Goal: Complete application form

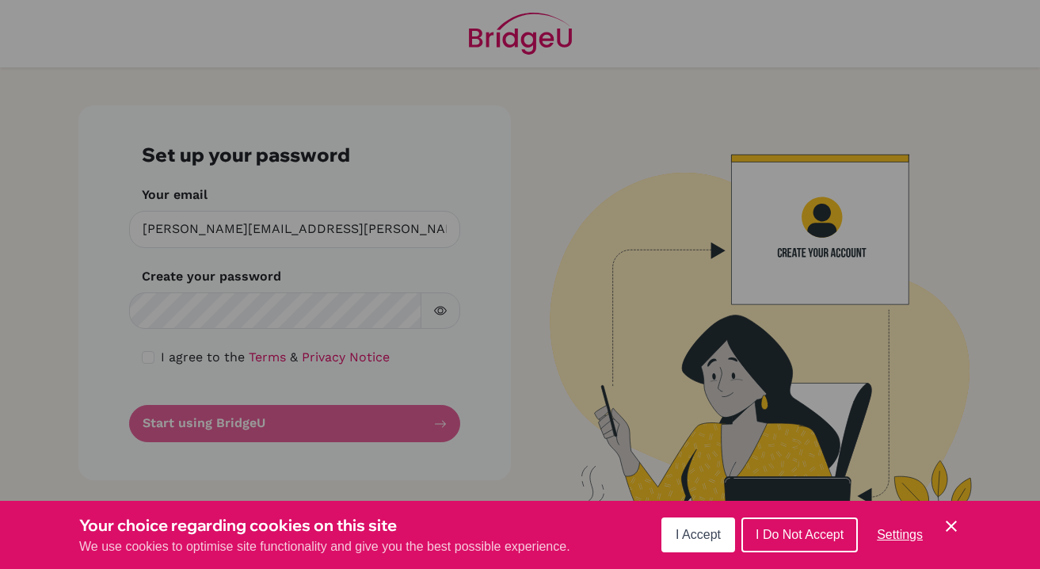
click at [706, 536] on span "I Accept" at bounding box center [698, 534] width 45 height 13
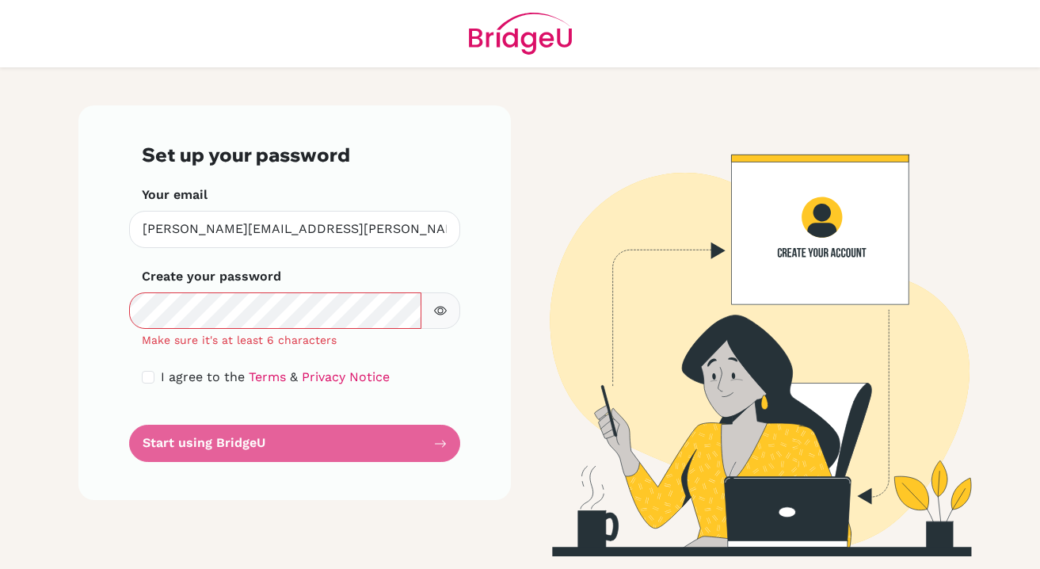
click at [456, 304] on button "button" at bounding box center [441, 310] width 40 height 37
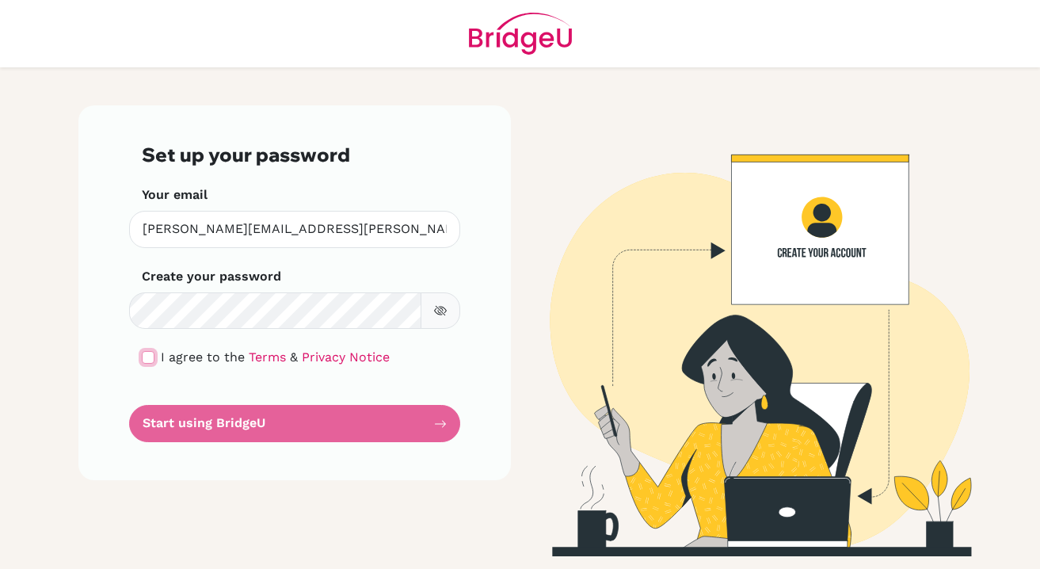
click at [143, 355] on input "checkbox" at bounding box center [148, 357] width 13 height 13
checkbox input "true"
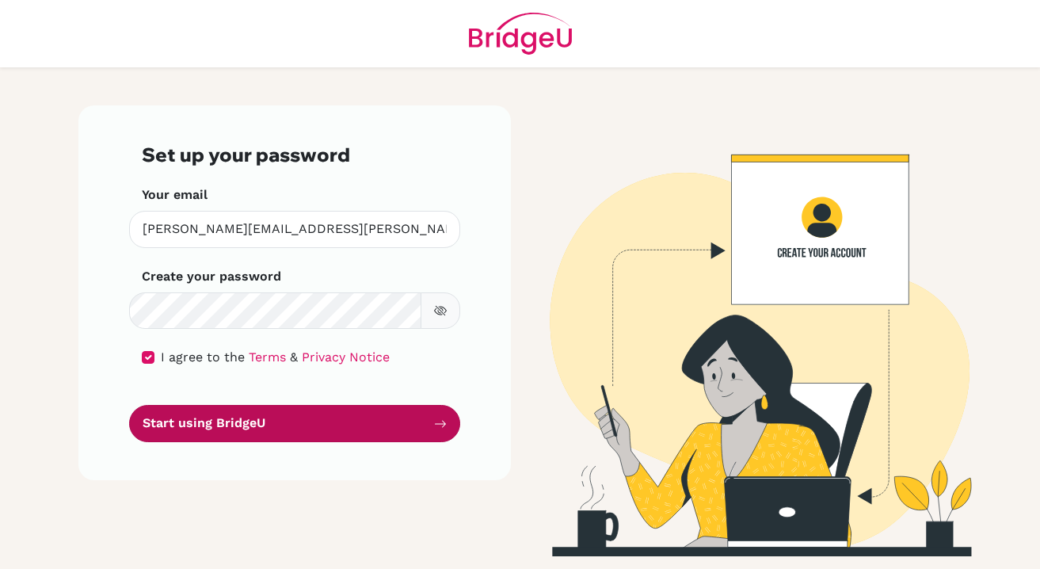
click at [267, 425] on button "Start using BridgeU" at bounding box center [294, 423] width 331 height 37
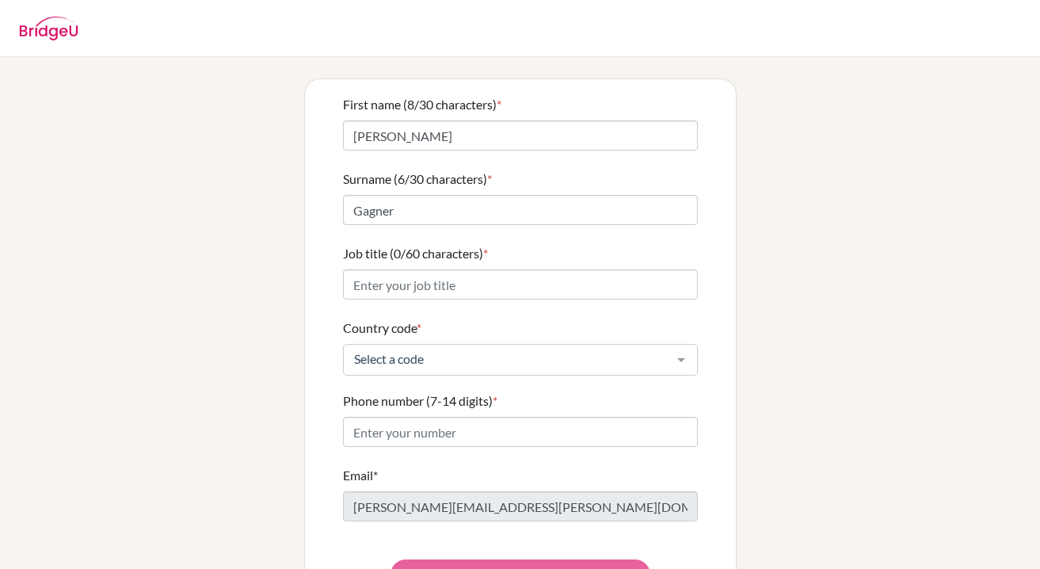
scroll to position [139, 0]
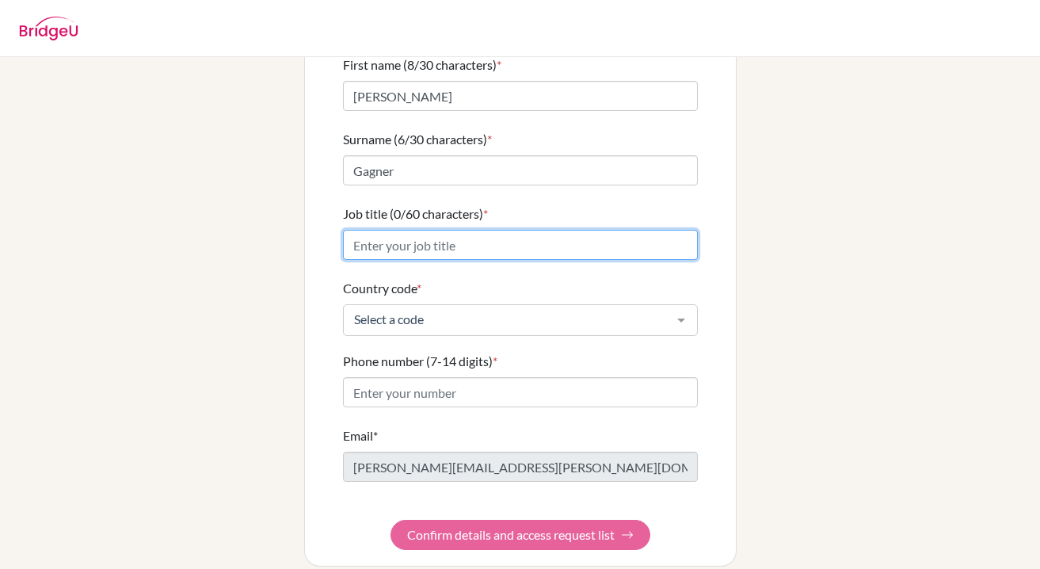
click at [468, 230] on input "Job title (0/60 characters) *" at bounding box center [520, 245] width 355 height 30
click at [352, 230] on input "DP English Language and Literature Teacher" at bounding box center [520, 245] width 355 height 30
type input "IBDP English Language and Literature Teacher"
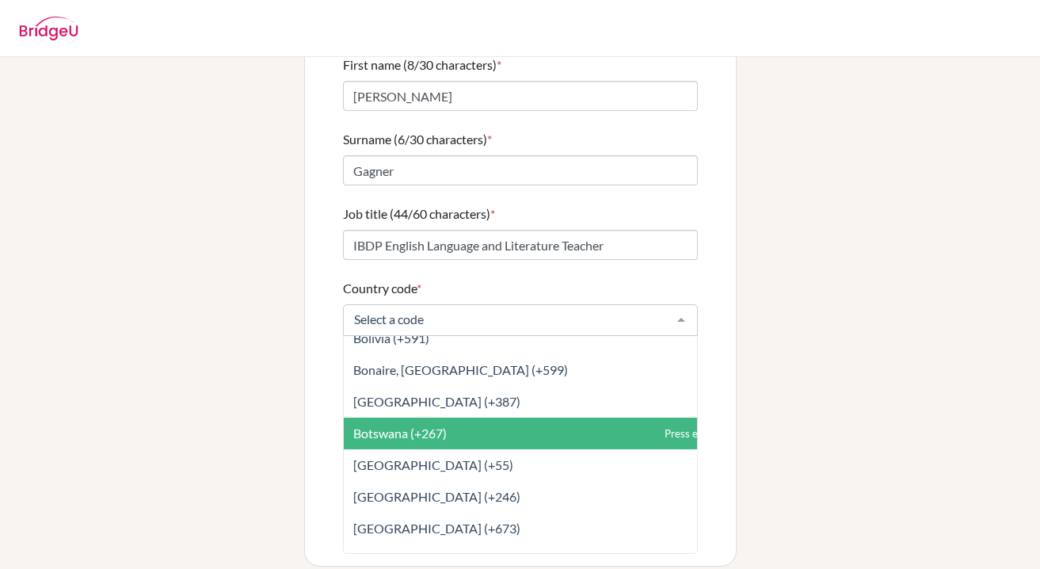
scroll to position [860, 0]
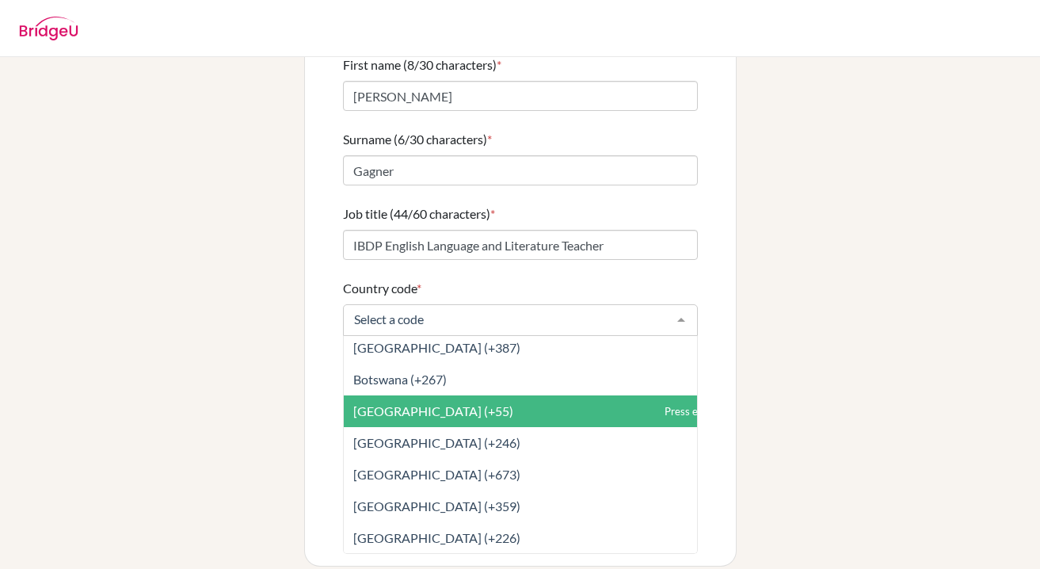
click at [412, 403] on span "Brazil (+55)" at bounding box center [556, 411] width 424 height 32
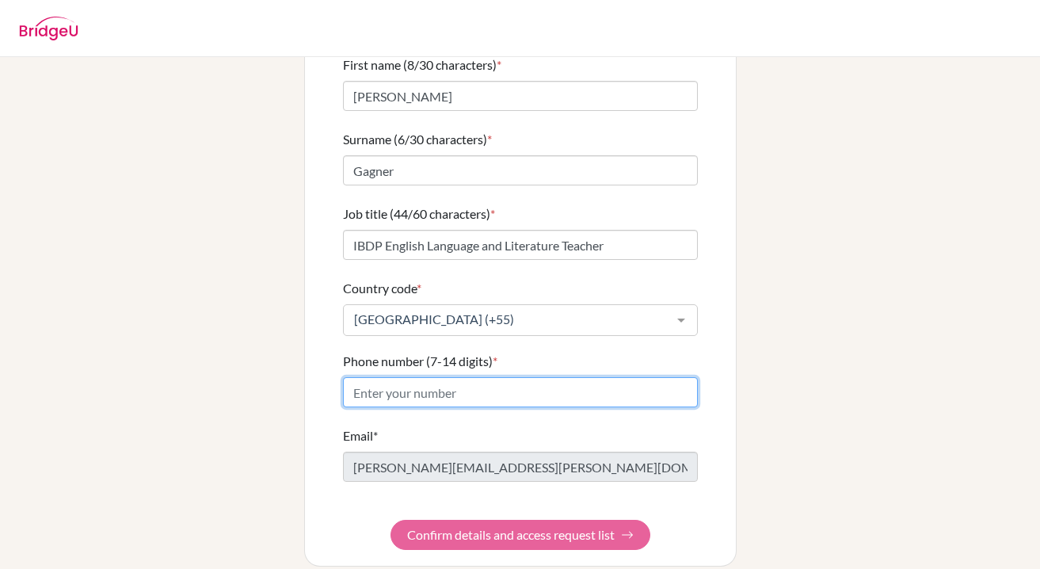
click at [422, 383] on input "Phone number (7-14 digits) *" at bounding box center [520, 392] width 355 height 30
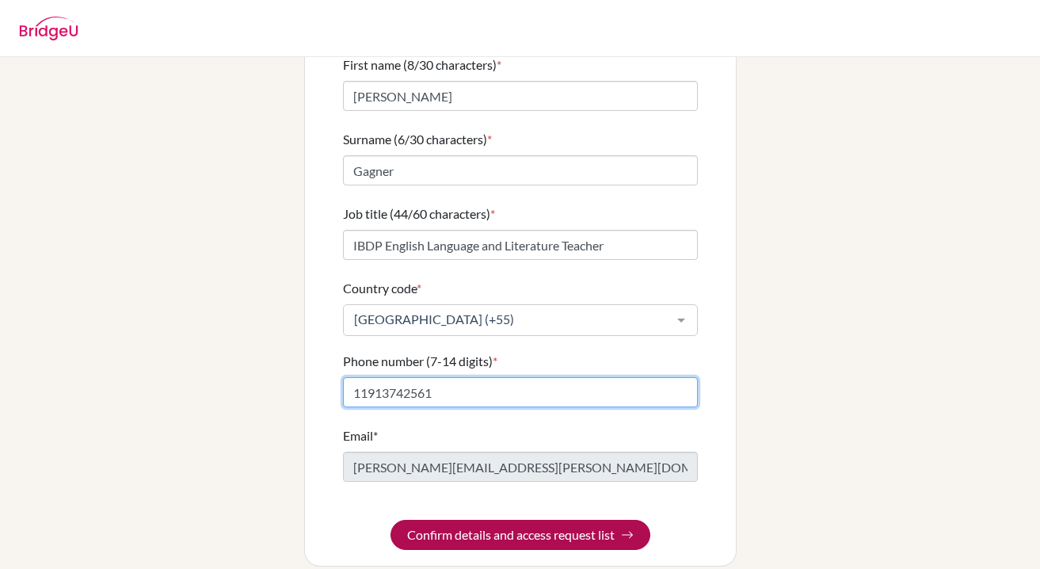
type input "11913742561"
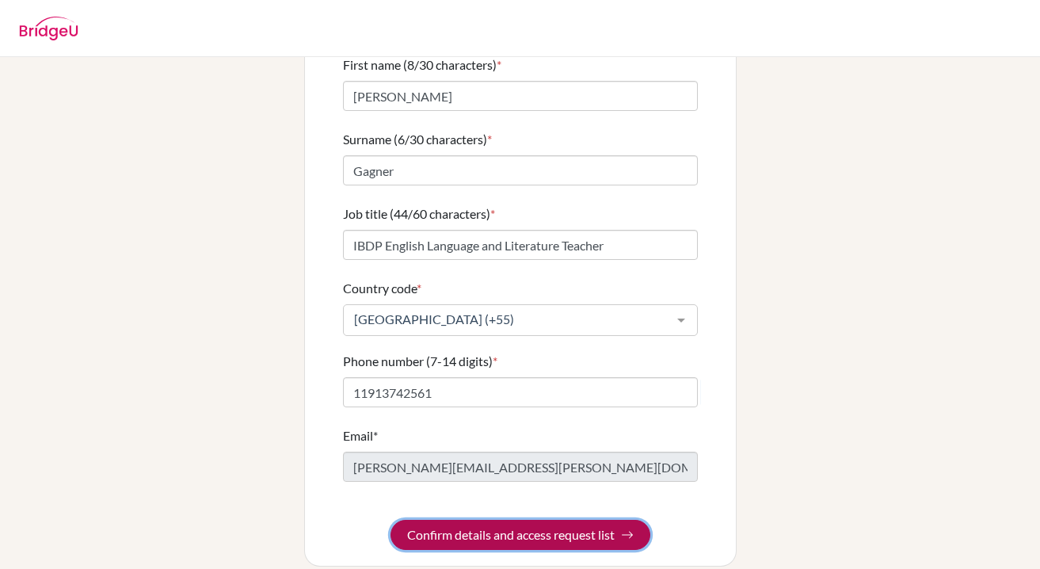
click at [512, 520] on button "Confirm details and access request list" at bounding box center [521, 535] width 260 height 30
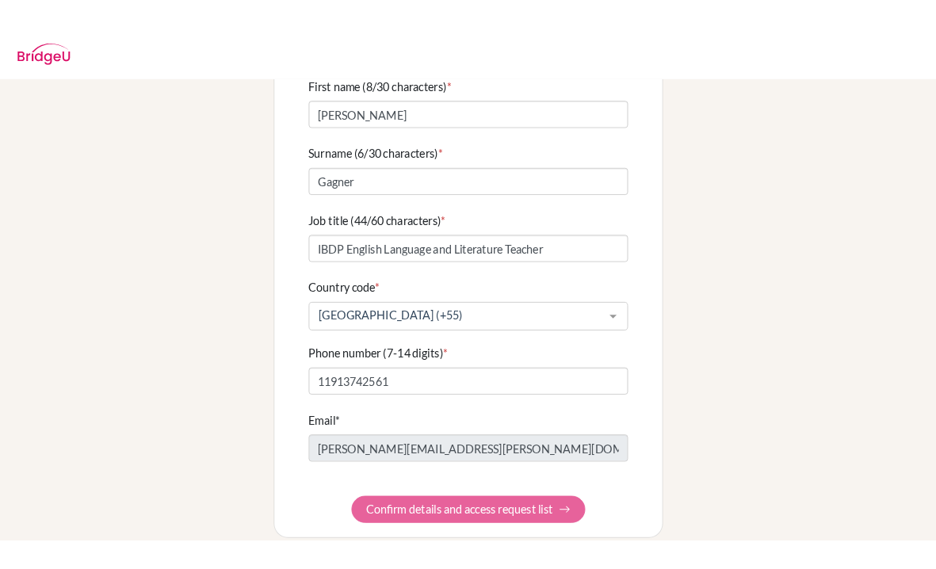
scroll to position [0, 0]
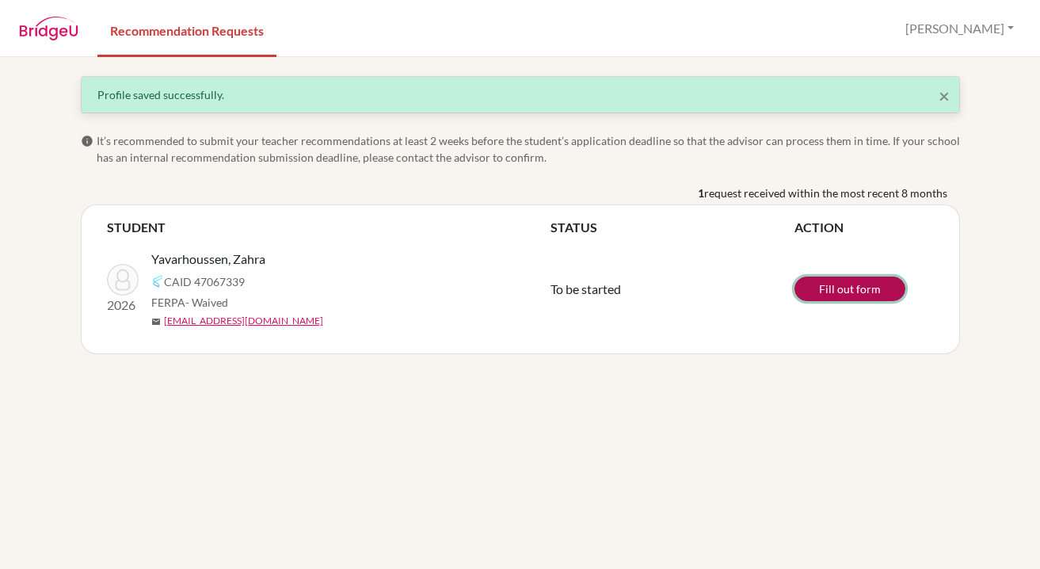
click at [825, 295] on link "Fill out form" at bounding box center [850, 289] width 111 height 25
